Goal: Information Seeking & Learning: Learn about a topic

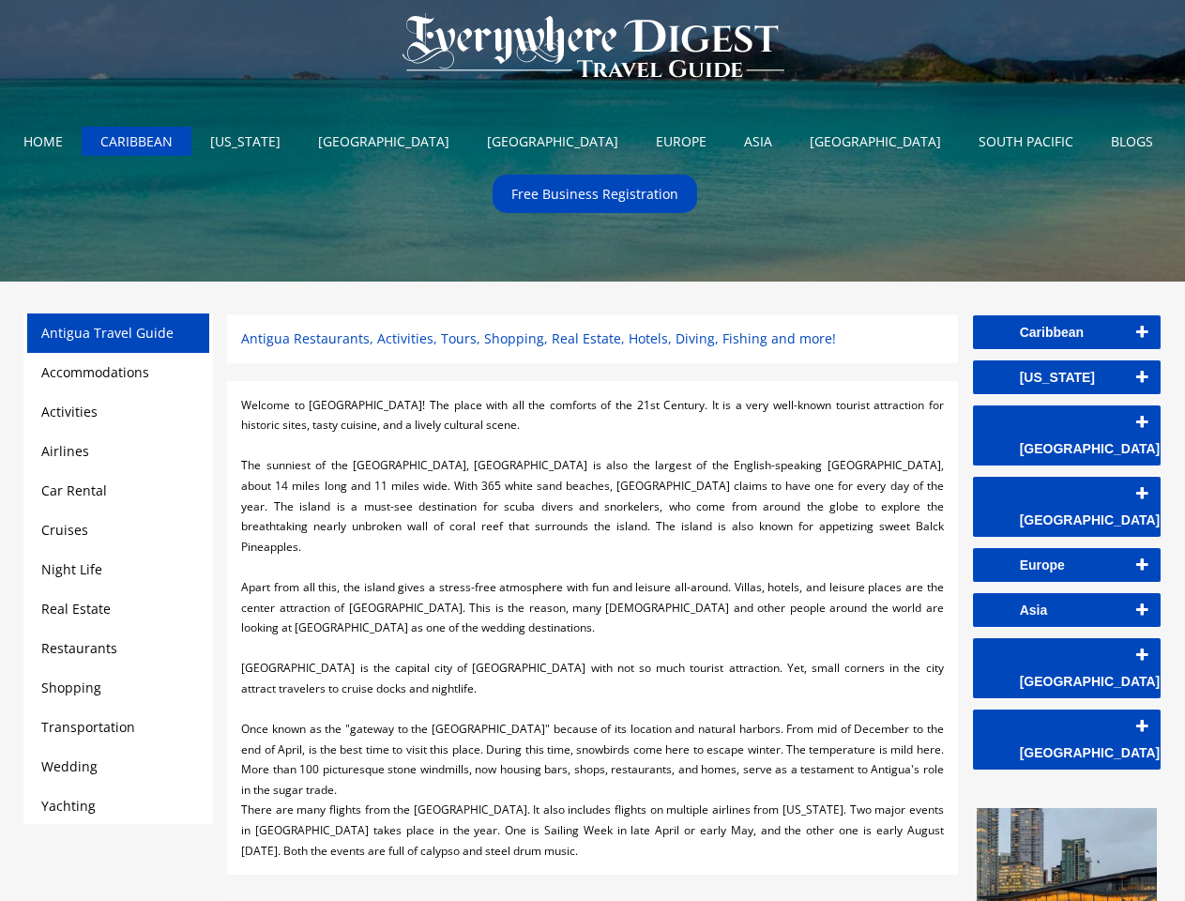
click at [592, 450] on div at bounding box center [592, 445] width 702 height 21
click at [593, 50] on img at bounding box center [593, 47] width 419 height 94
click at [1067, 332] on link "Caribbean" at bounding box center [1067, 332] width 188 height 34
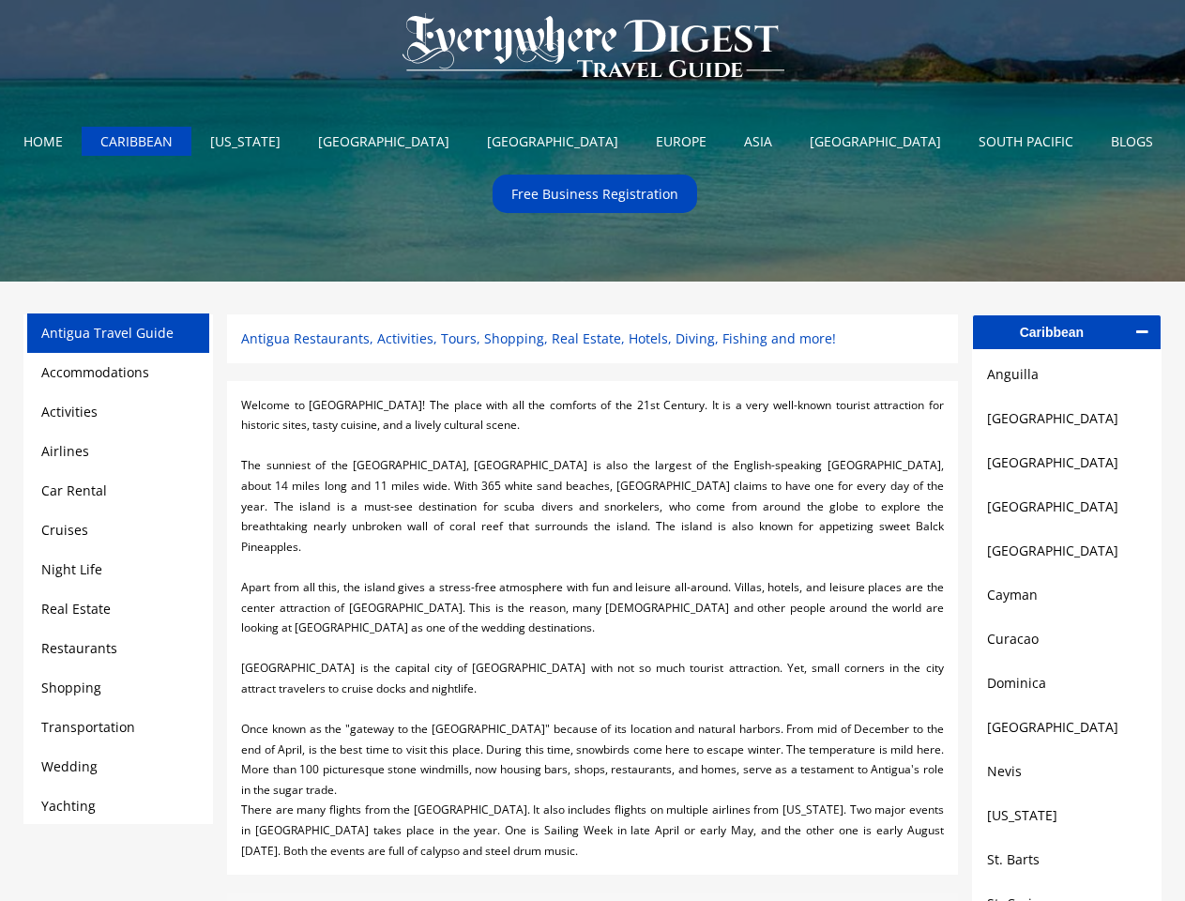
click at [1067, 422] on link "[GEOGRAPHIC_DATA]" at bounding box center [1067, 418] width 160 height 23
click at [1067, 467] on link "[GEOGRAPHIC_DATA]" at bounding box center [1067, 462] width 160 height 23
click at [1067, 512] on link "[GEOGRAPHIC_DATA]" at bounding box center [1067, 507] width 160 height 23
click at [1067, 557] on link "[GEOGRAPHIC_DATA]" at bounding box center [1067, 551] width 160 height 23
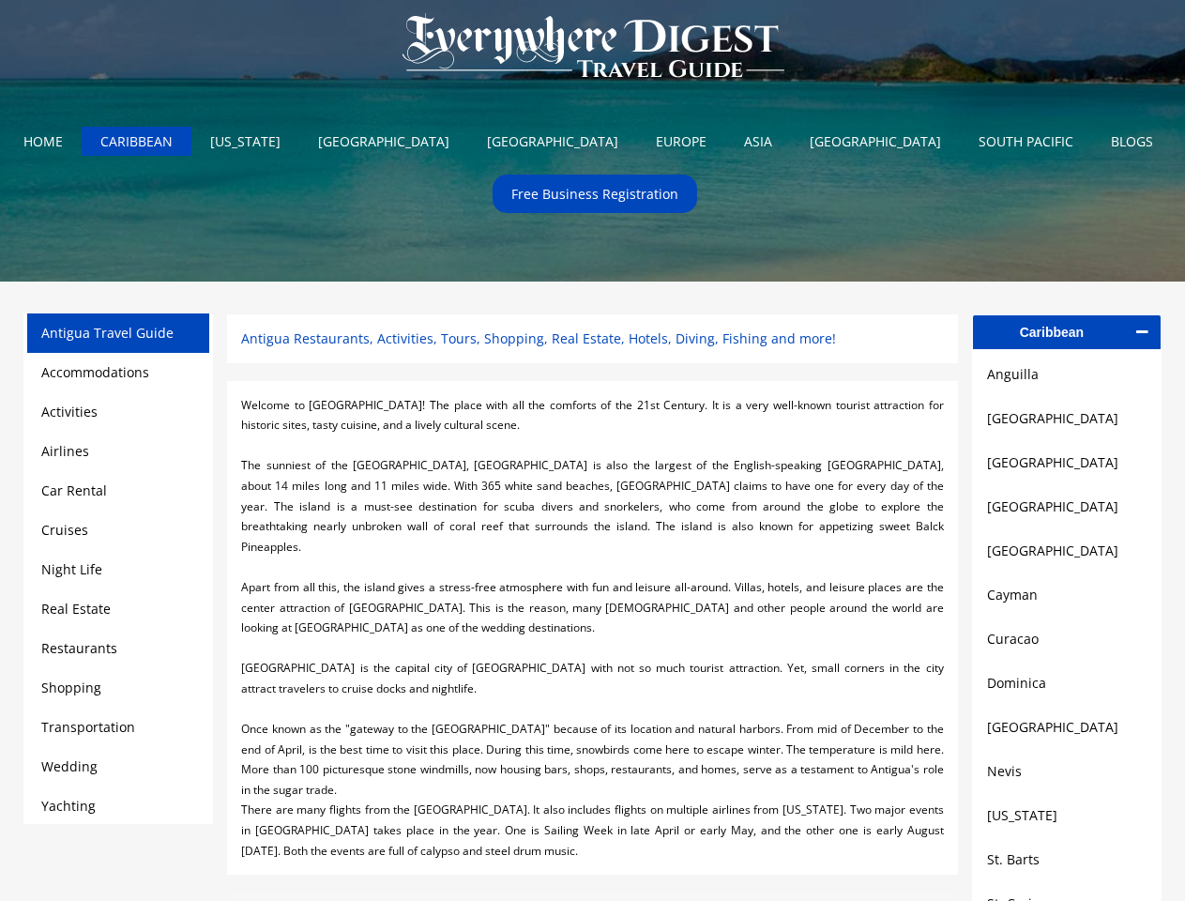
click at [1067, 603] on link "Cayman" at bounding box center [1067, 595] width 160 height 23
